Goal: Ask a question

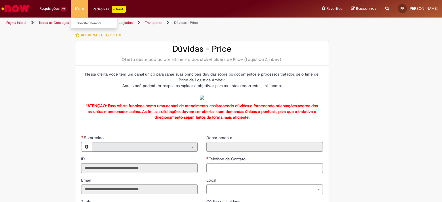
type input "**********"
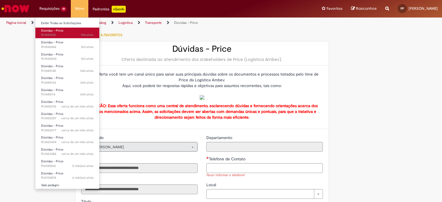
click at [54, 30] on span "Dúvidas - Price" at bounding box center [52, 31] width 22 height 4
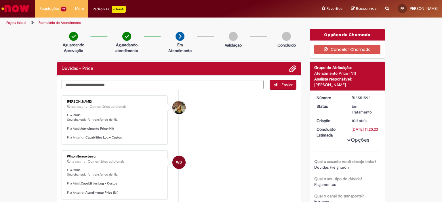
scroll to position [29, 0]
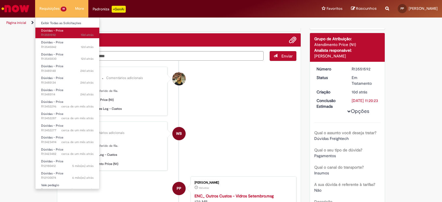
click at [59, 31] on span "Dúvidas - Price" at bounding box center [52, 31] width 22 height 4
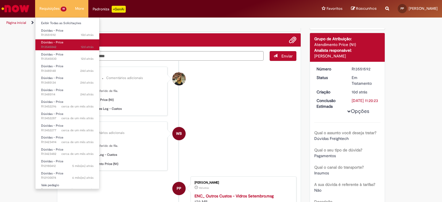
click at [58, 42] on span "Dúvidas - Price" at bounding box center [52, 42] width 22 height 4
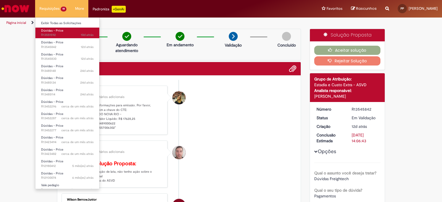
click at [59, 32] on span "Dúvidas - Price" at bounding box center [52, 31] width 22 height 4
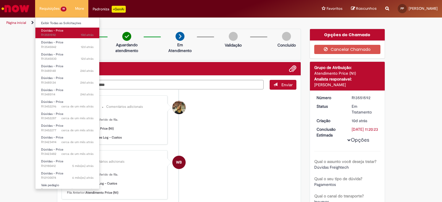
click at [62, 30] on span "Dúvidas - Price" at bounding box center [52, 31] width 22 height 4
